Goal: Find specific page/section: Find specific page/section

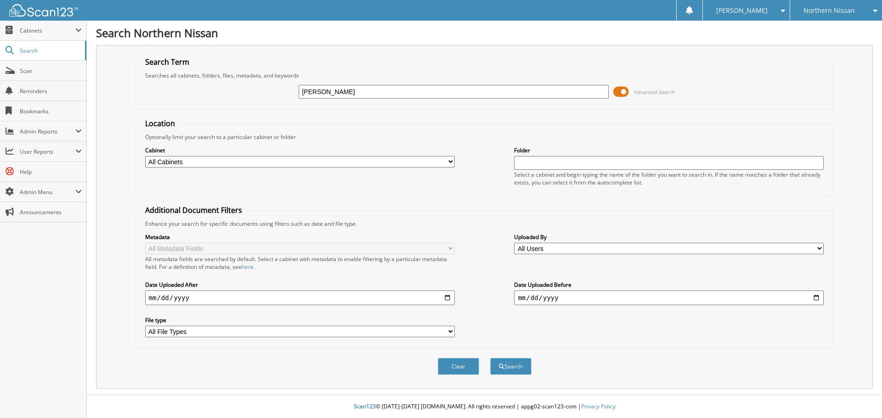
type input "[PERSON_NAME]"
click at [490, 358] on button "Search" at bounding box center [510, 366] width 41 height 17
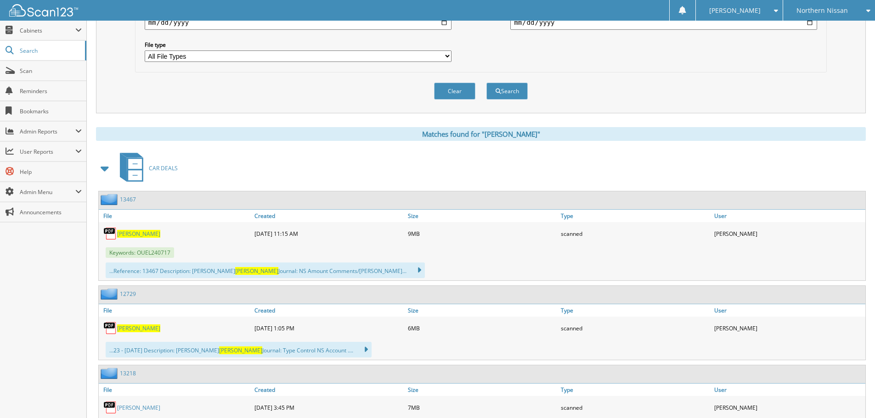
scroll to position [322, 0]
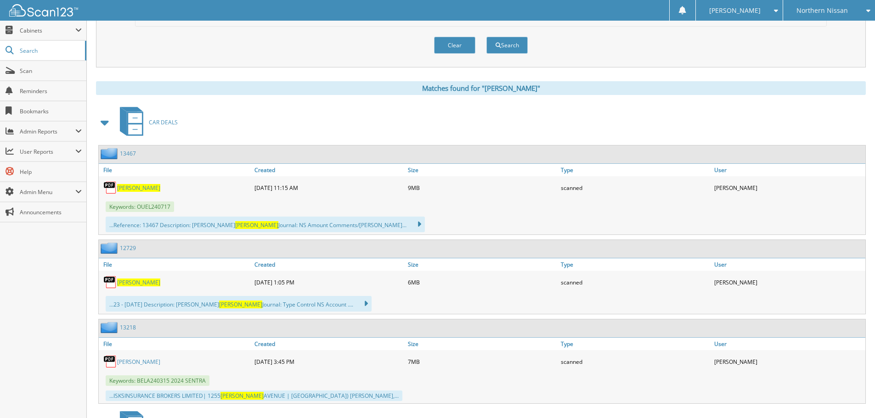
click at [132, 187] on span "[PERSON_NAME]" at bounding box center [138, 188] width 43 height 8
click at [129, 185] on span "[PERSON_NAME]" at bounding box center [138, 188] width 43 height 8
